Goal: Contribute content: Add original content to the website for others to see

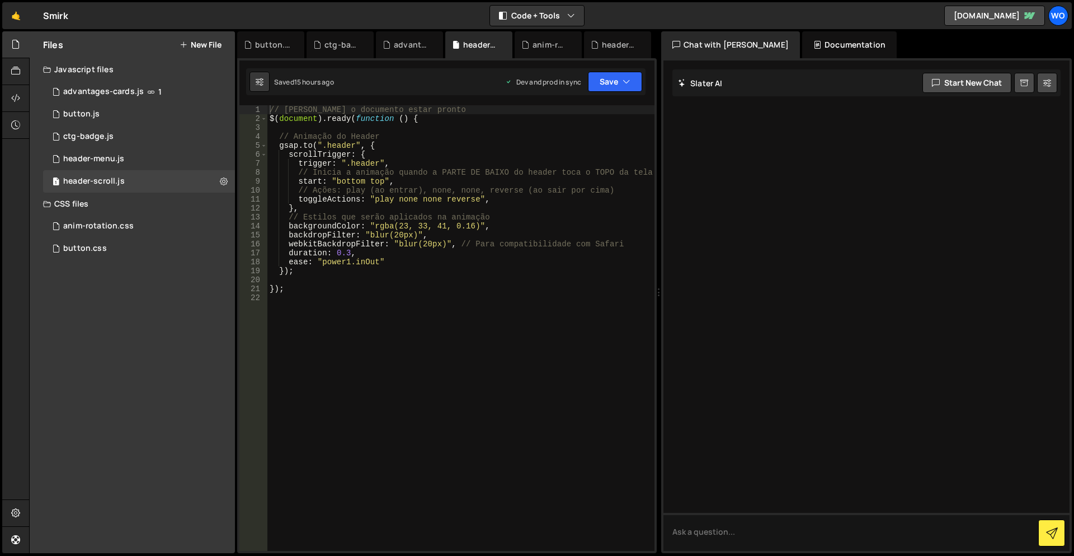
click at [105, 307] on div "Files New File Javascript files 0 advantages-cards.js 1 1 button.js 0 1 ctg-bad…" at bounding box center [132, 292] width 205 height 522
drag, startPoint x: 210, startPoint y: 302, endPoint x: 210, endPoint y: 112, distance: 189.7
click at [209, 300] on div "Files New File Javascript files 0 advantages-cards.js 1 1 button.js 0 1 ctg-bad…" at bounding box center [132, 292] width 205 height 522
click at [211, 42] on button "New File" at bounding box center [201, 44] width 42 height 9
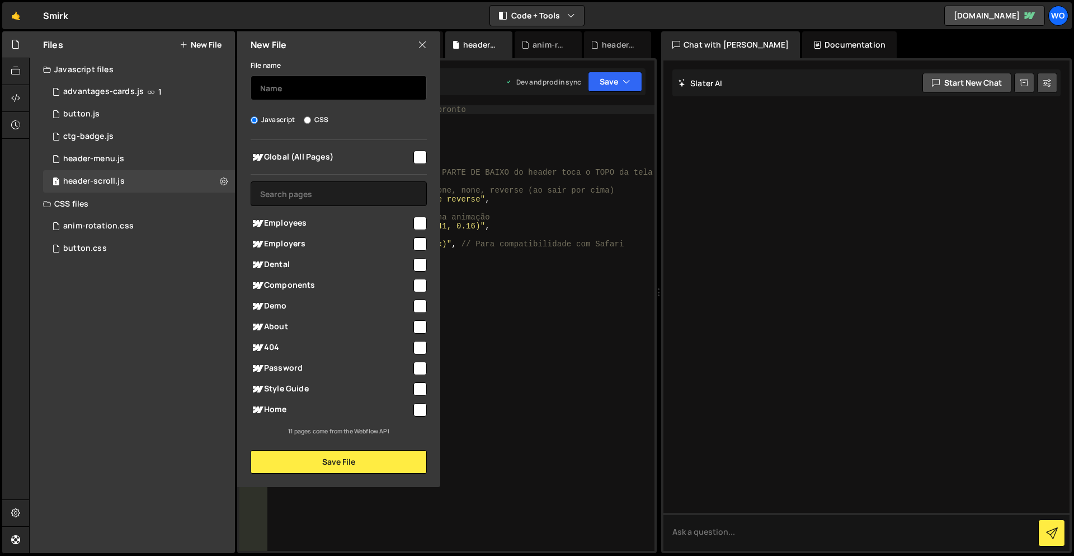
click at [332, 86] on input "text" at bounding box center [339, 88] width 176 height 25
type input "image-preview"
click at [411, 326] on span "About" at bounding box center [331, 326] width 161 height 13
checkbox input "true"
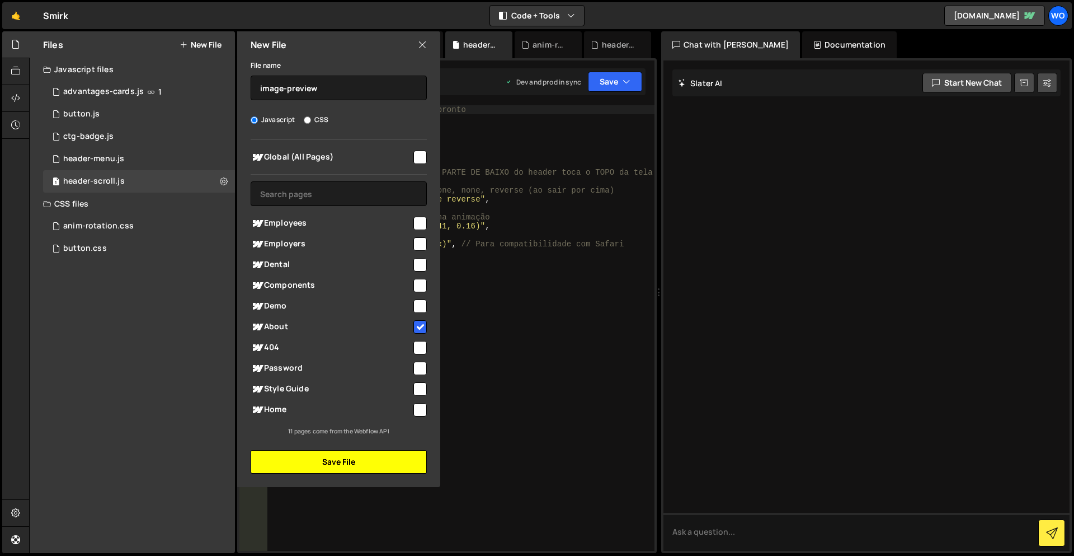
click at [374, 463] on button "Save File" at bounding box center [339, 462] width 176 height 24
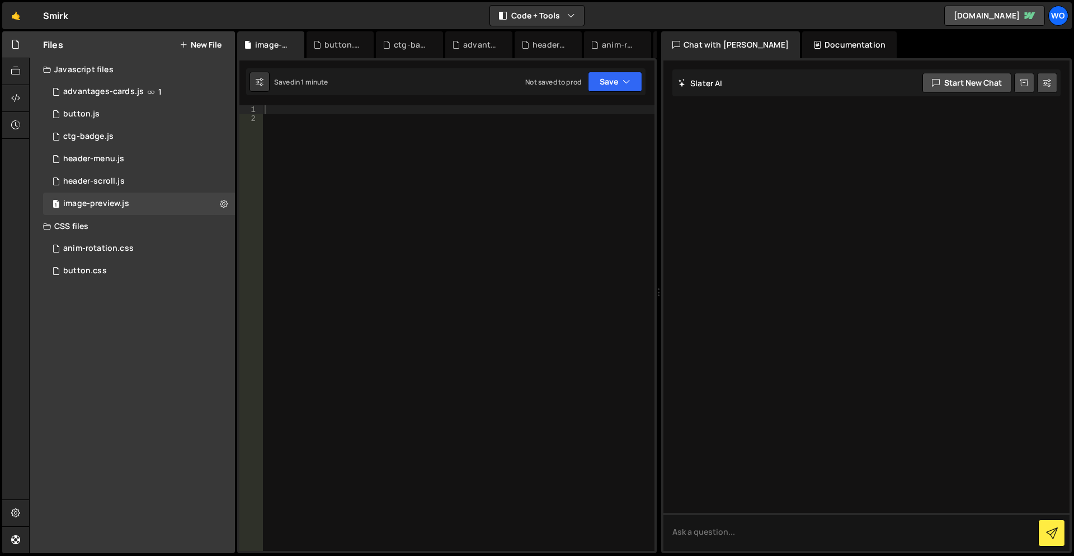
click at [347, 228] on div at bounding box center [458, 336] width 392 height 463
paste textarea "})"
type textarea "})"
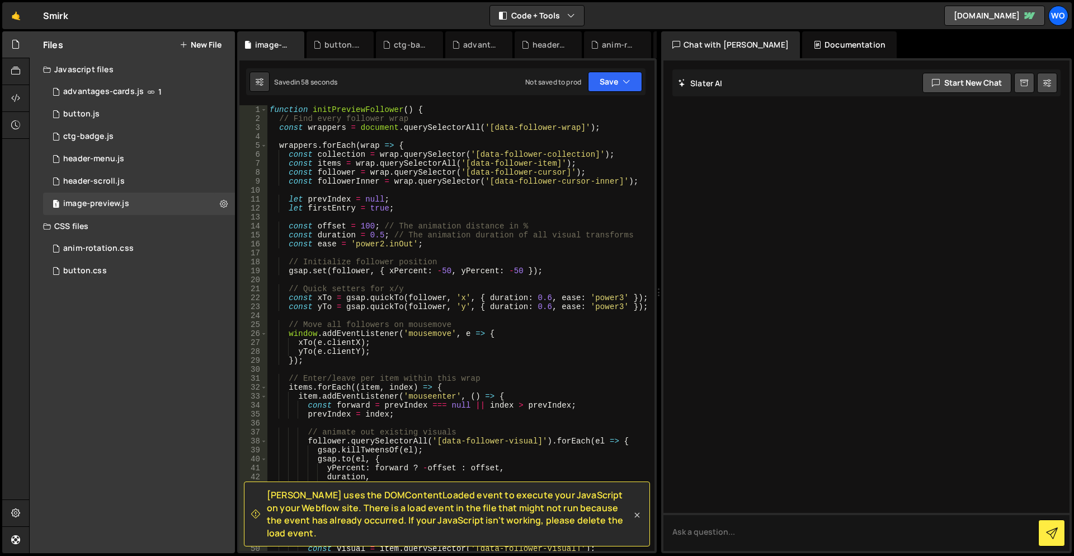
click at [635, 520] on icon at bounding box center [637, 514] width 11 height 11
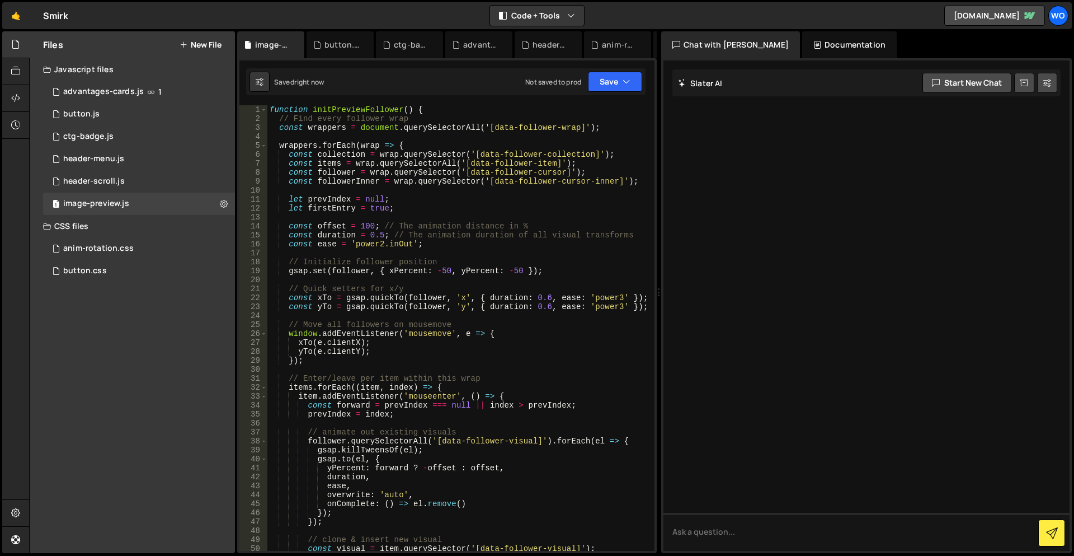
click at [107, 347] on div "Files New File Javascript files 0 advantages-cards.js 1 1 button.js 0 1 ctg-bad…" at bounding box center [132, 292] width 205 height 522
click at [610, 95] on div "Saved right now Not saved to prod Upgrade to Edit Save Save to Staging S Saved …" at bounding box center [446, 81] width 400 height 27
click at [608, 88] on button "Save" at bounding box center [615, 82] width 54 height 20
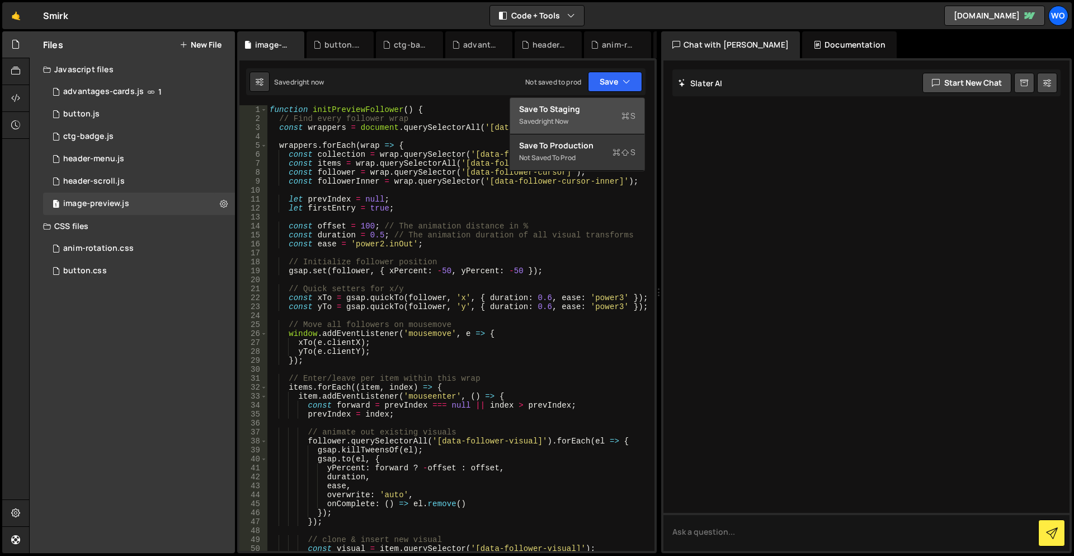
click at [591, 111] on div "Save to Staging S" at bounding box center [577, 109] width 116 height 11
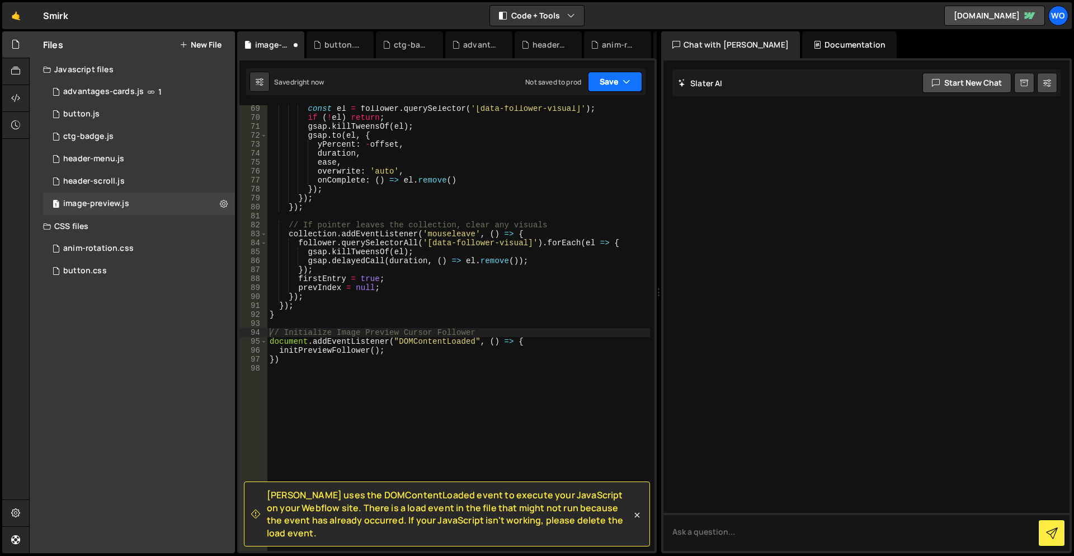
scroll to position [610, 0]
click at [607, 80] on button "Save" at bounding box center [615, 82] width 54 height 20
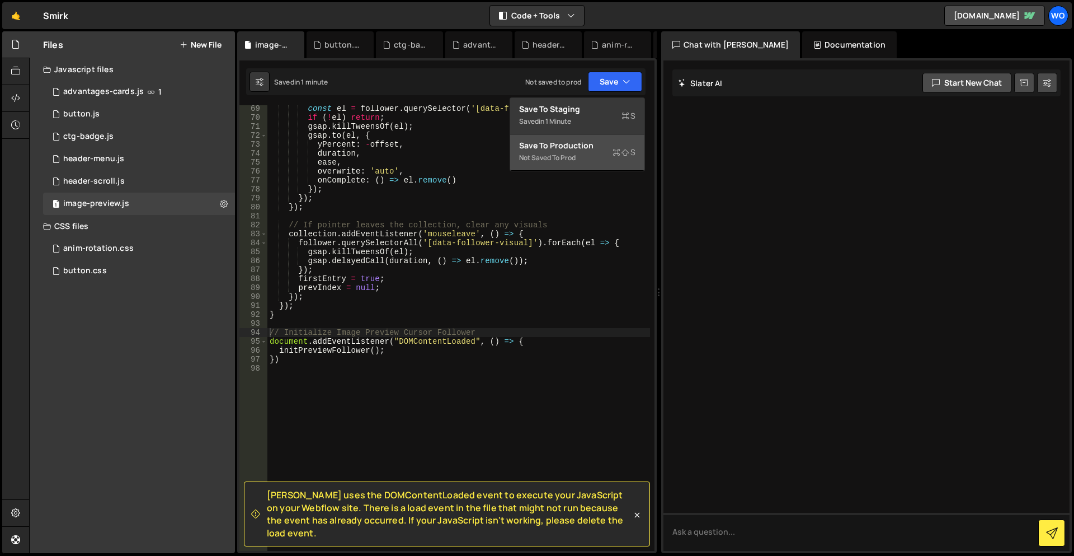
click at [583, 143] on div "Save to Production S" at bounding box center [577, 145] width 116 height 11
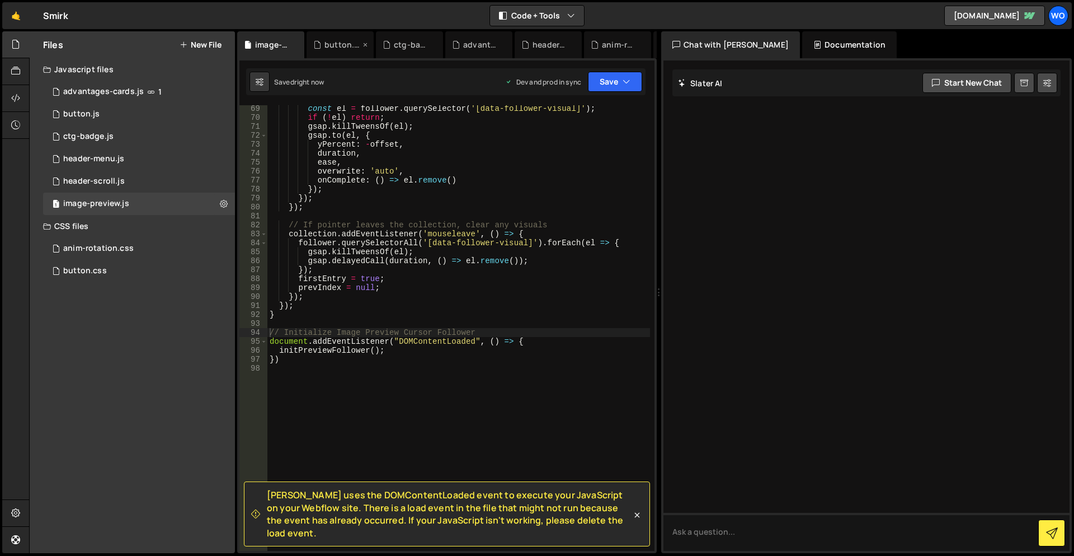
click at [365, 41] on icon at bounding box center [365, 44] width 8 height 11
click at [363, 45] on icon at bounding box center [365, 44] width 8 height 11
click at [363, 45] on div "advantages-cards.js" at bounding box center [344, 44] width 39 height 11
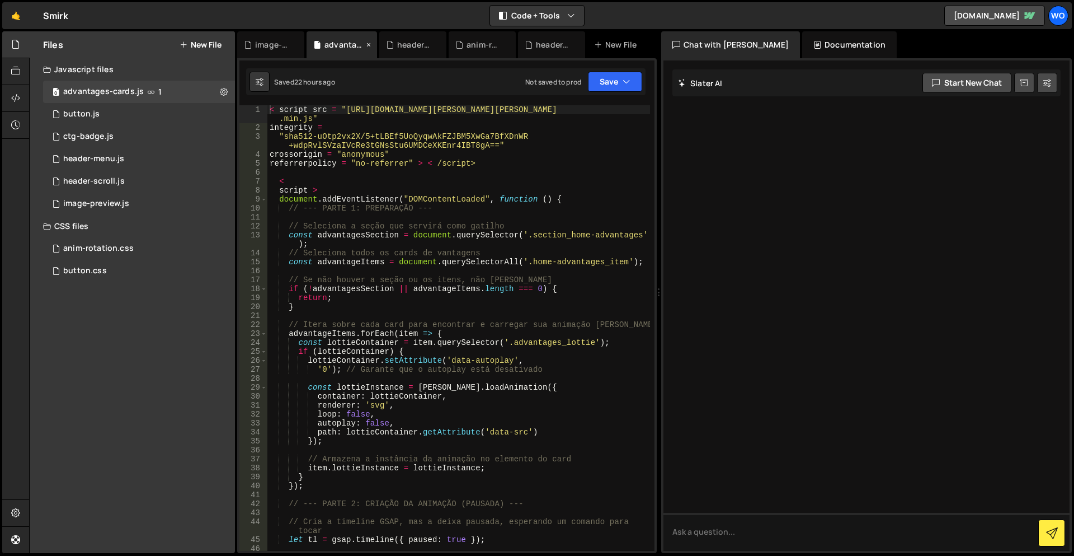
click at [367, 45] on icon at bounding box center [369, 44] width 8 height 11
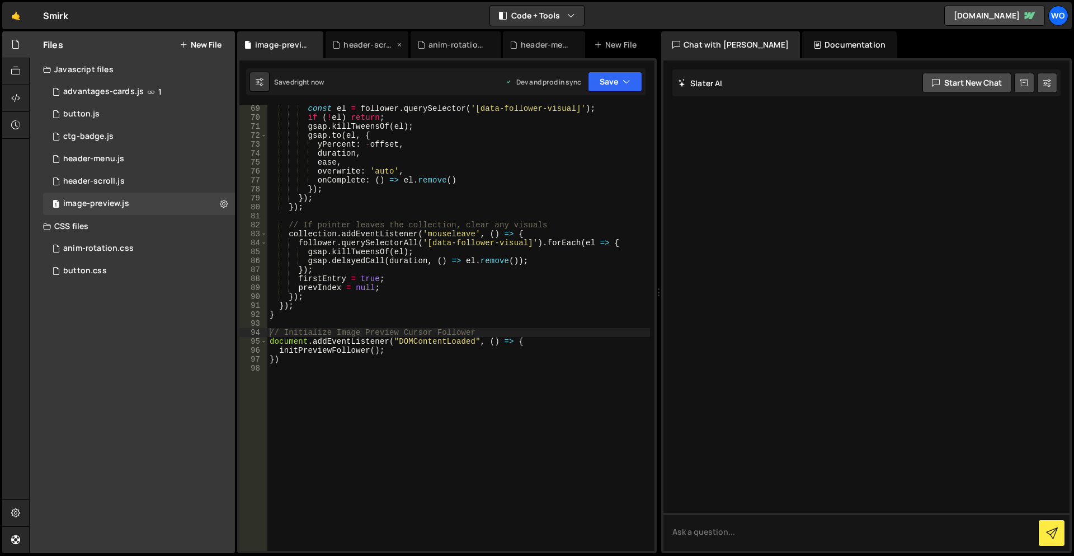
click at [400, 45] on icon at bounding box center [400, 44] width 8 height 11
click at [422, 44] on div "anim-rotation.css" at bounding box center [388, 44] width 102 height 27
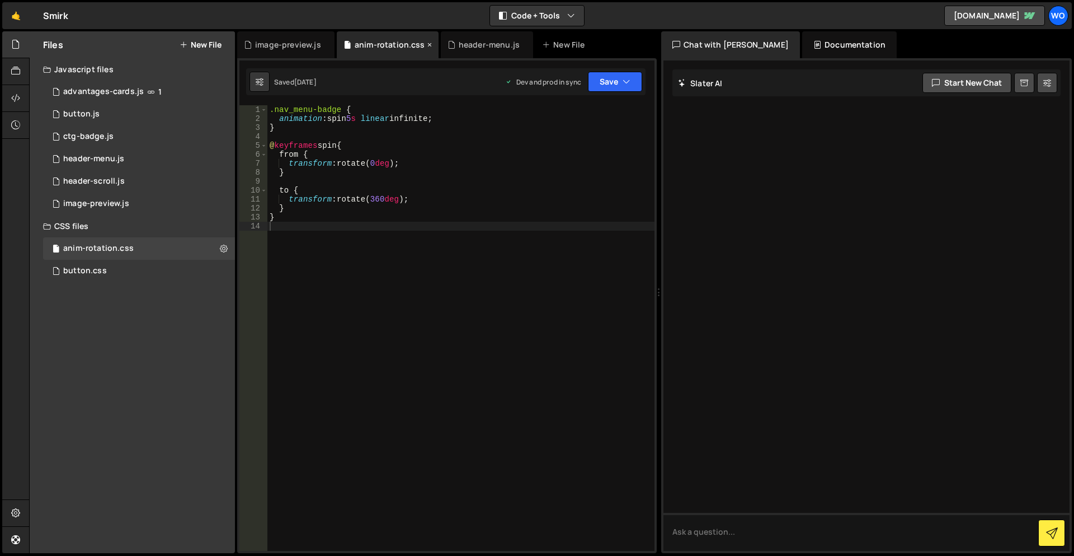
click at [428, 44] on icon at bounding box center [430, 44] width 8 height 11
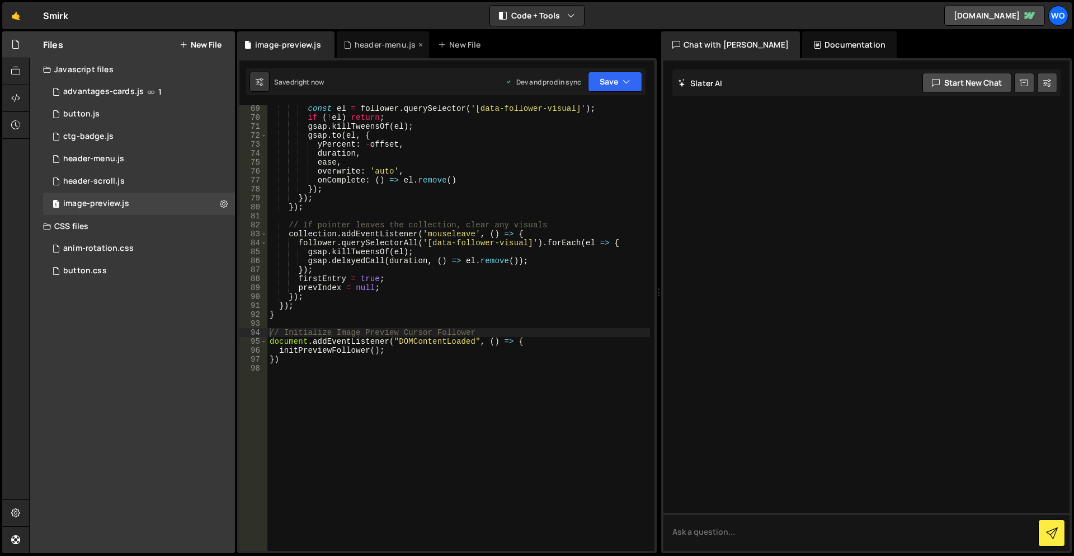
click at [421, 45] on icon at bounding box center [421, 44] width 8 height 11
